Goal: Task Accomplishment & Management: Manage account settings

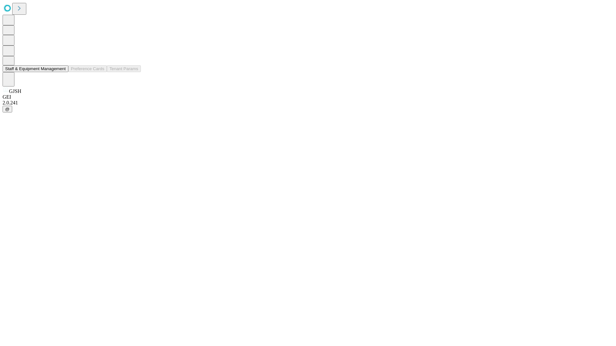
click at [61, 72] on button "Staff & Equipment Management" at bounding box center [36, 68] width 66 height 7
